Goal: Find contact information: Find contact information

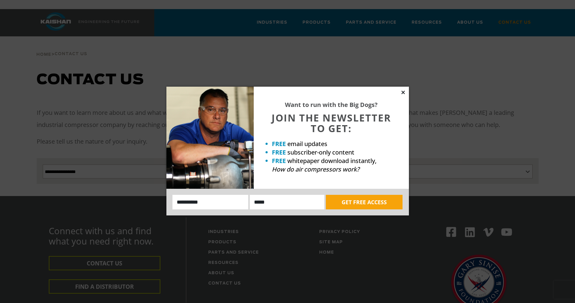
click at [402, 91] on icon at bounding box center [402, 92] width 3 height 3
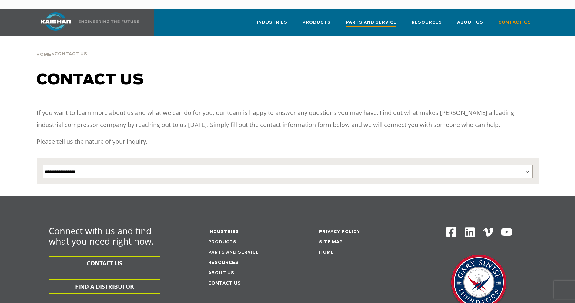
click at [379, 19] on span "Parts and Service" at bounding box center [371, 23] width 51 height 8
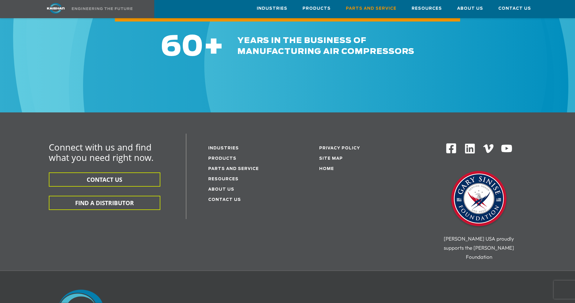
scroll to position [737, 0]
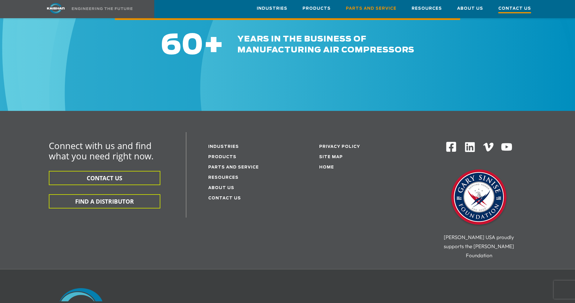
click at [516, 7] on span "Contact Us" at bounding box center [514, 9] width 33 height 8
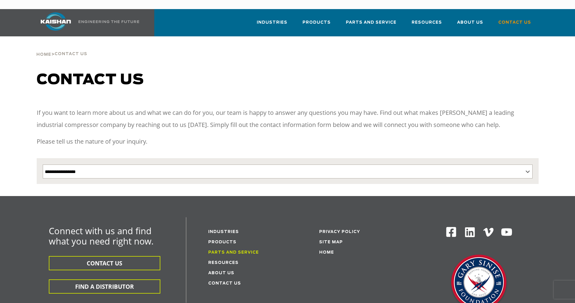
click at [225, 250] on link "Parts and service" at bounding box center [233, 252] width 51 height 4
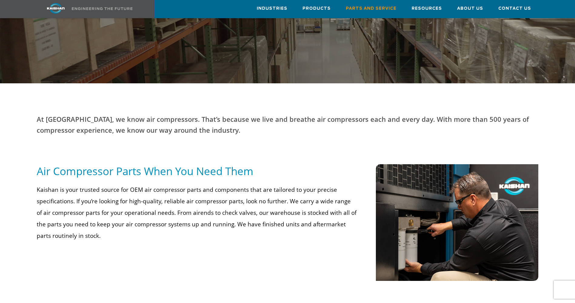
scroll to position [172, 0]
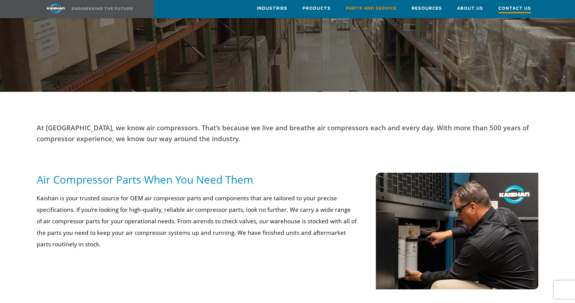
click at [516, 5] on span "Contact Us" at bounding box center [514, 9] width 33 height 8
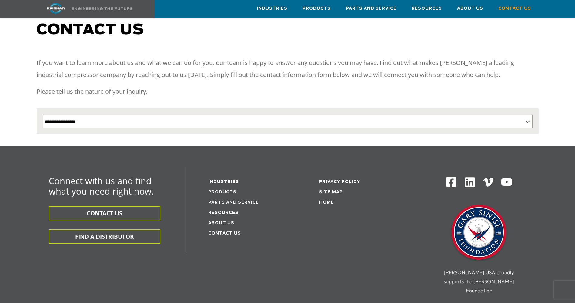
scroll to position [51, 0]
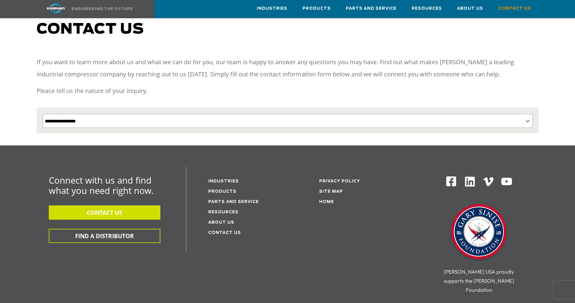
click at [134, 205] on button "CONTACT US" at bounding box center [104, 212] width 111 height 14
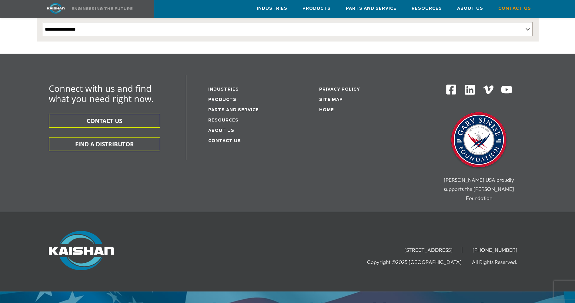
scroll to position [144, 0]
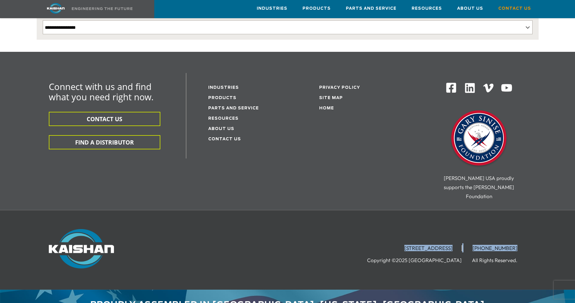
drag, startPoint x: 516, startPoint y: 229, endPoint x: 361, endPoint y: 231, distance: 155.7
click at [395, 243] on ul "15445 Industrial Park Drive, Loxley, AL 36551 (251) 257-0586" at bounding box center [460, 247] width 131 height 9
copy ul "15445 Industrial Park Drive, Loxley, AL 36551 (251) 257-0586"
click at [514, 130] on div at bounding box center [479, 138] width 110 height 61
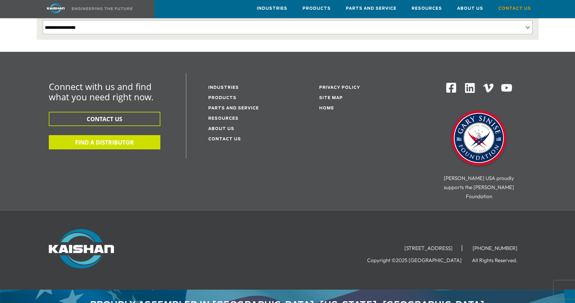
click at [146, 135] on button "FIND A DISTRIBUTOR" at bounding box center [104, 142] width 111 height 14
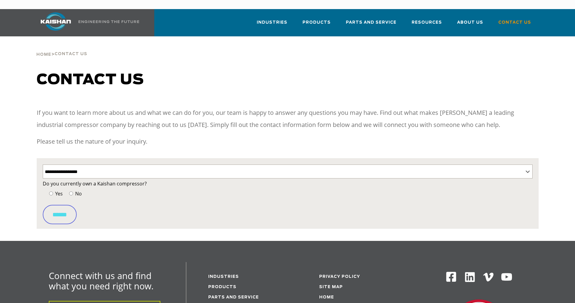
select select "**********"
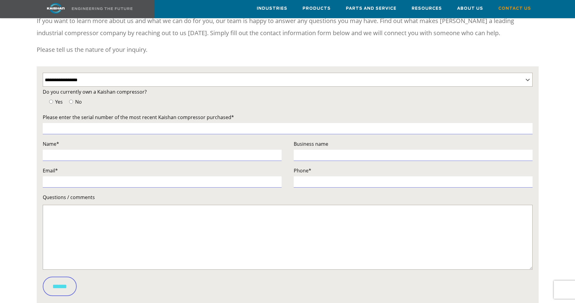
scroll to position [101, 0]
